Goal: Information Seeking & Learning: Compare options

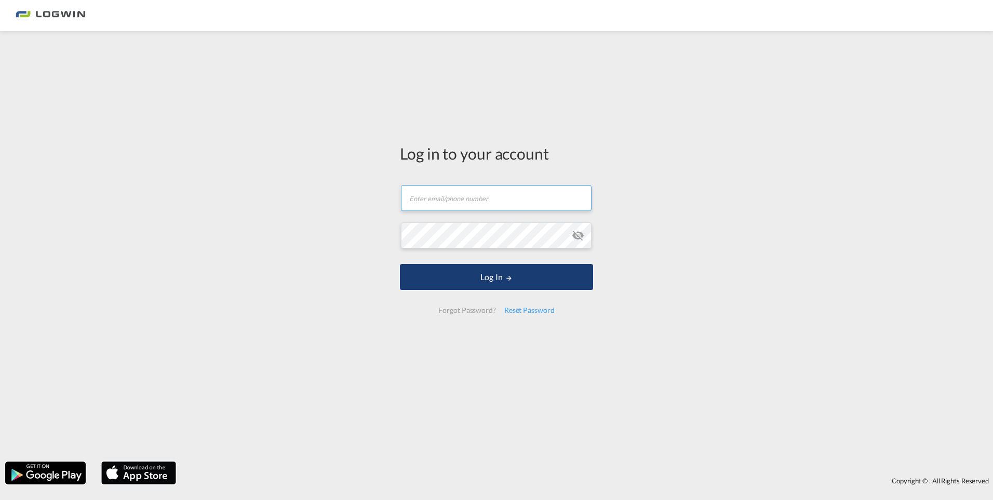
type input "frank.wiedmeier@logwin-logistics.com"
click at [458, 271] on button "Log In" at bounding box center [496, 277] width 193 height 26
